Goal: Ask a question

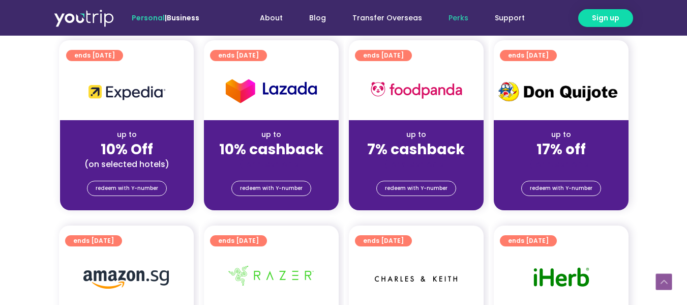
scroll to position [377, 0]
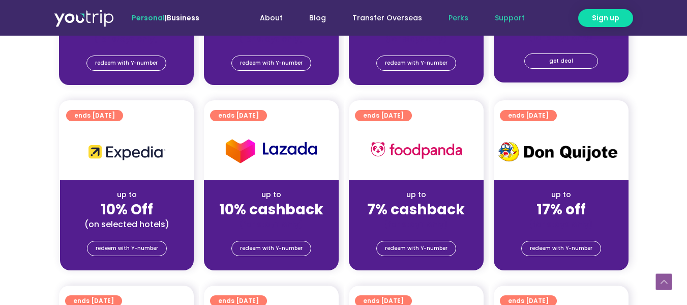
click at [512, 15] on link "Support" at bounding box center [510, 18] width 56 height 19
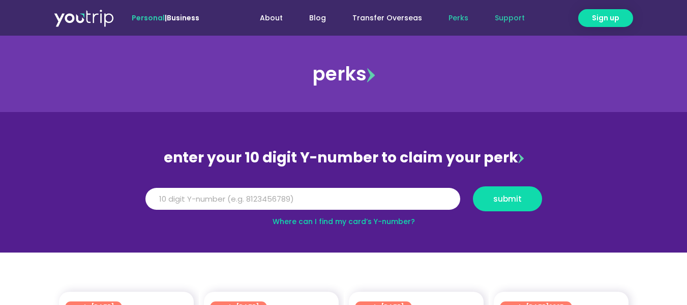
click at [510, 17] on link "Support" at bounding box center [510, 18] width 56 height 19
